Goal: Task Accomplishment & Management: Manage account settings

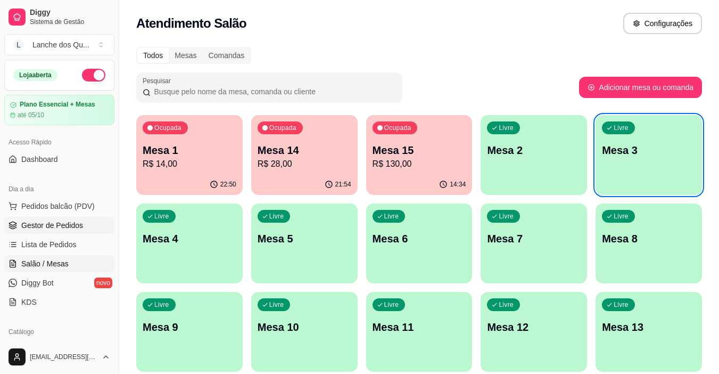
click at [72, 222] on span "Gestor de Pedidos" at bounding box center [52, 225] width 62 height 11
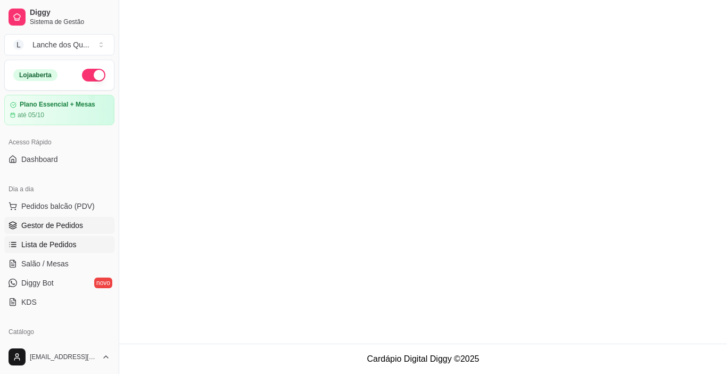
click at [74, 241] on span "Lista de Pedidos" at bounding box center [48, 244] width 55 height 11
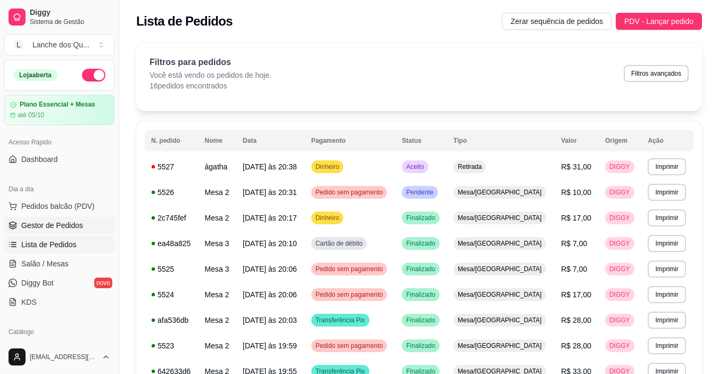
click at [56, 225] on span "Gestor de Pedidos" at bounding box center [52, 225] width 62 height 11
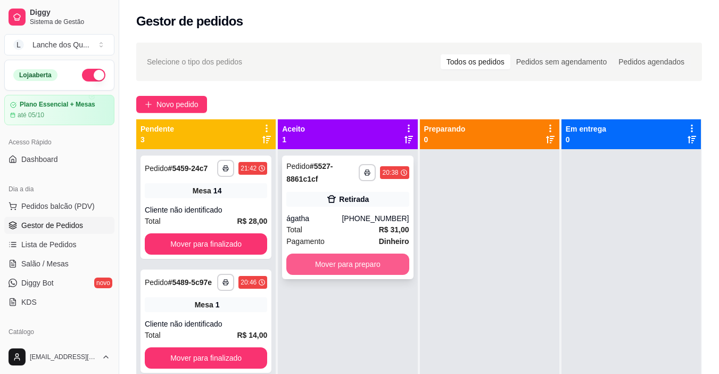
click at [373, 264] on button "Mover para preparo" at bounding box center [347, 263] width 122 height 21
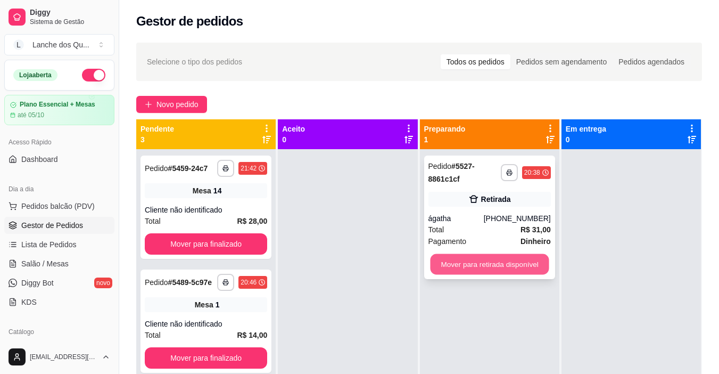
click at [477, 265] on button "Mover para retirada disponível" at bounding box center [489, 264] width 119 height 21
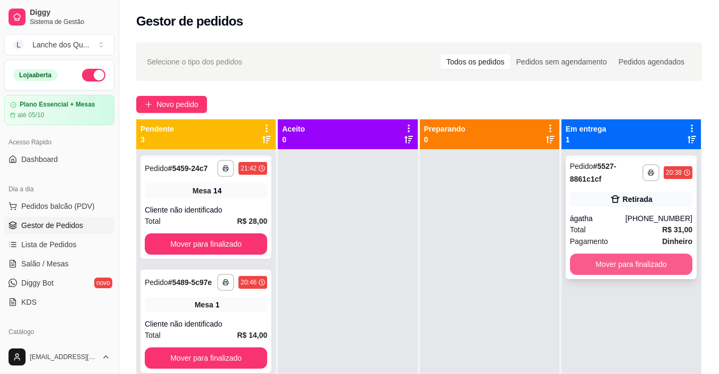
click at [640, 261] on button "Mover para finalizado" at bounding box center [631, 263] width 122 height 21
